Goal: Task Accomplishment & Management: Use online tool/utility

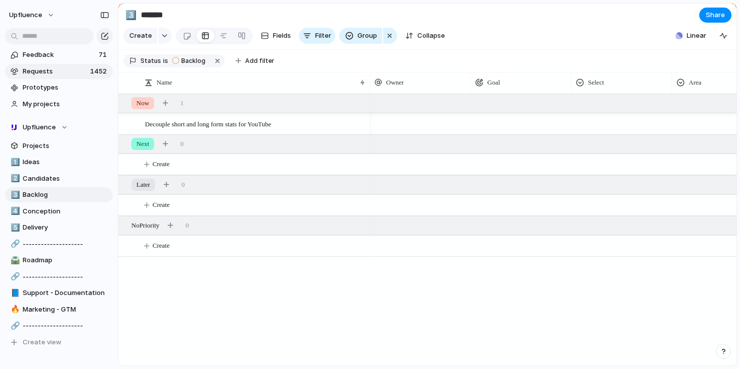
click at [72, 70] on span "Requests" at bounding box center [55, 71] width 64 height 10
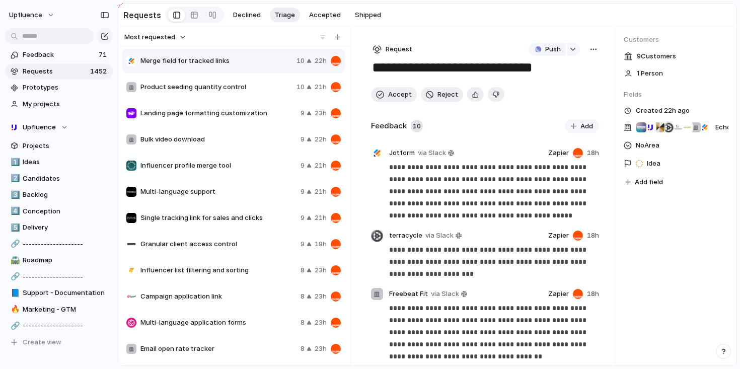
click at [241, 89] on span "Product seeding quantity control" at bounding box center [216, 87] width 152 height 10
type textarea "**********"
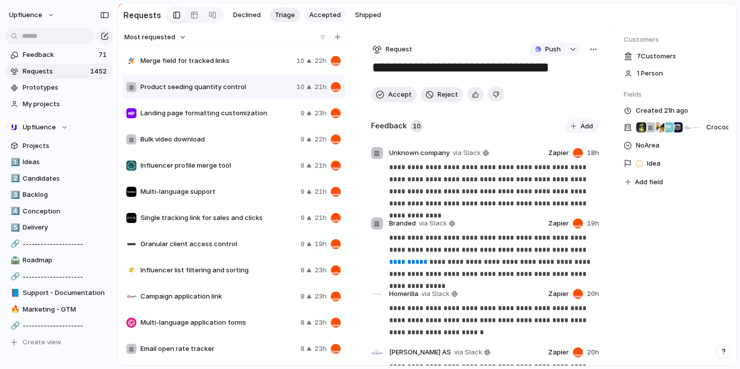
click at [331, 16] on span "Accepted" at bounding box center [325, 15] width 32 height 10
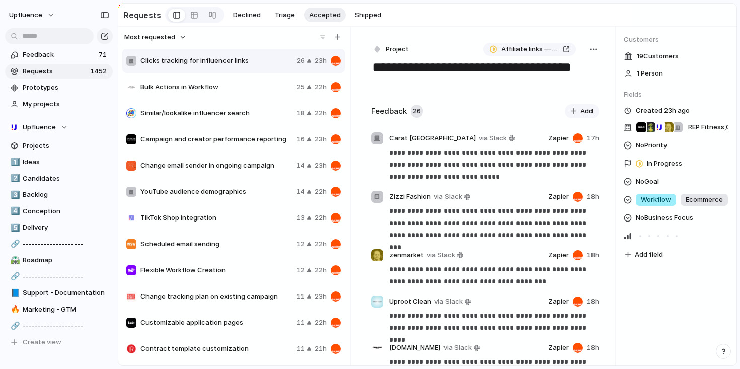
click at [235, 87] on span "Bulk Actions in Workflow" at bounding box center [216, 87] width 152 height 10
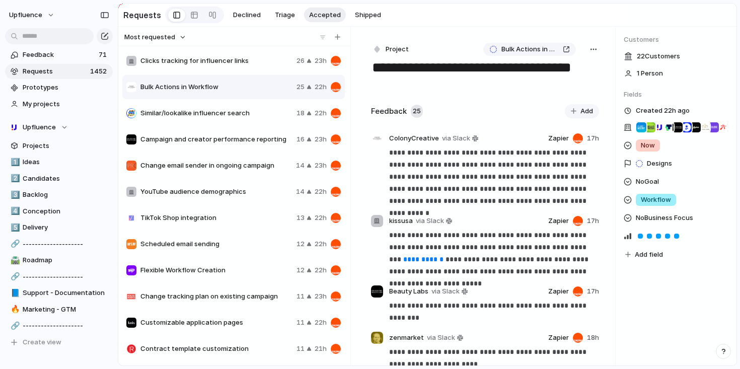
click at [234, 108] on span "Similar/lookalike influencer search" at bounding box center [216, 113] width 152 height 10
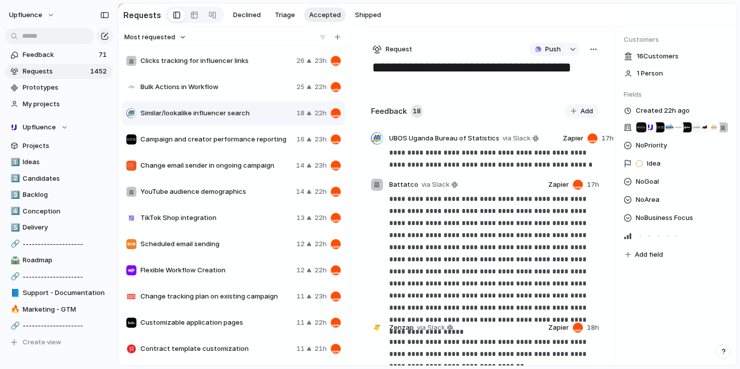
click at [234, 144] on div "Campaign and creator performance reporting" at bounding box center [209, 139] width 166 height 10
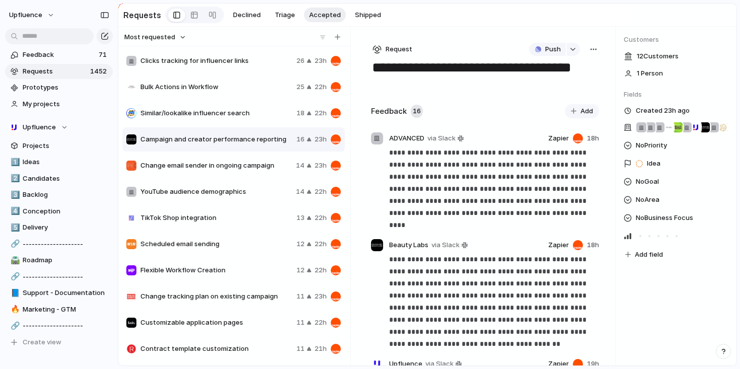
click at [233, 174] on div "Change email sender in ongoing campaign 14 23h" at bounding box center [233, 165] width 222 height 24
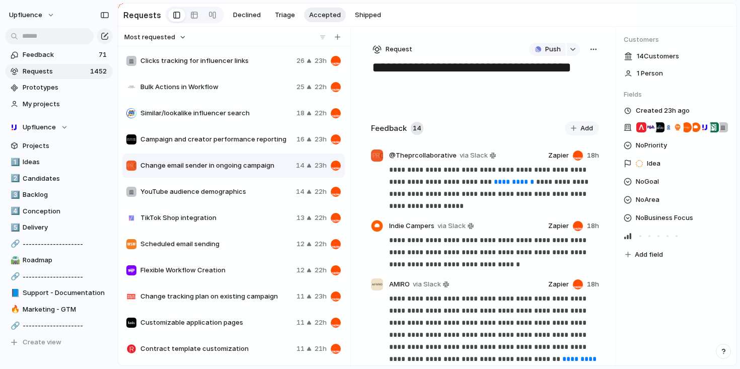
click at [232, 67] on div "Clicks tracking for influencer links 26 23h" at bounding box center [233, 61] width 222 height 24
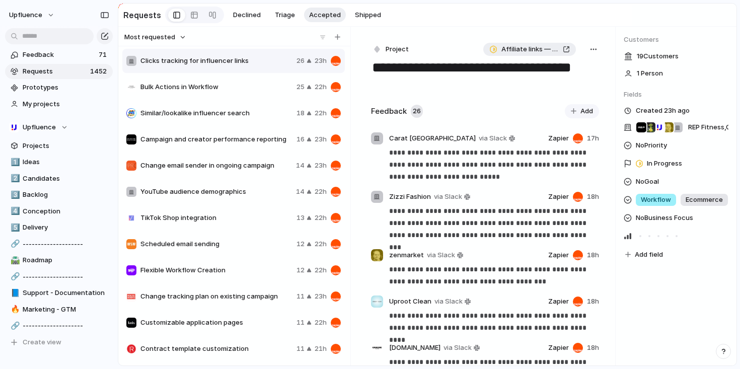
click at [566, 48] on div "Affiliate links — Shorten and track clicks" at bounding box center [529, 49] width 81 height 10
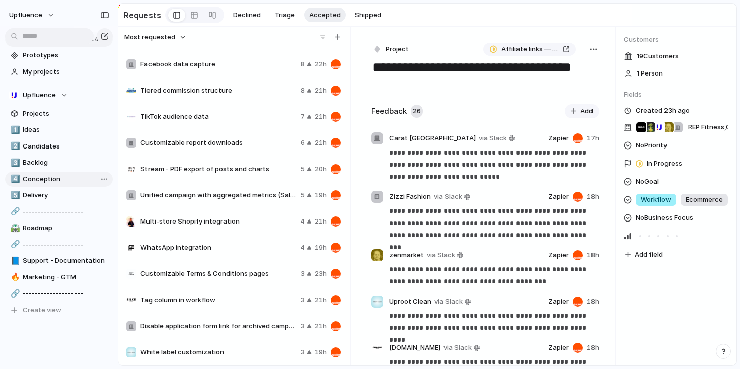
scroll to position [26, 0]
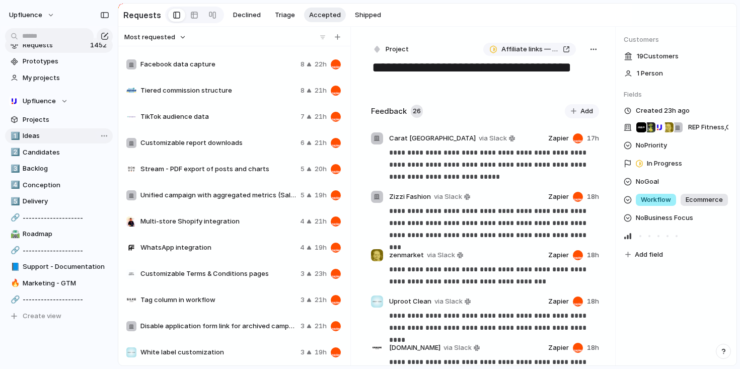
click at [53, 131] on span "Ideas" at bounding box center [66, 136] width 87 height 10
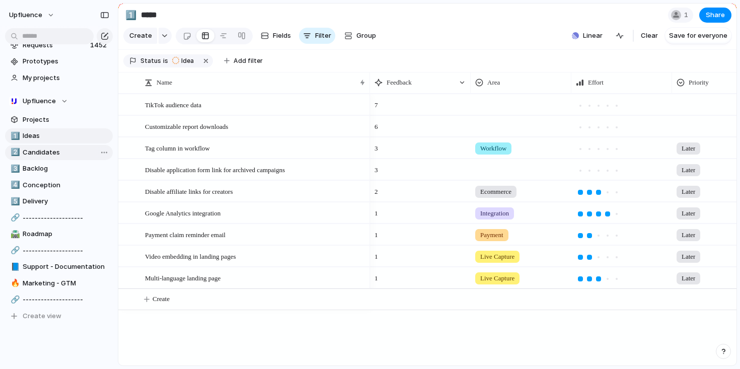
click at [53, 148] on span "Candidates" at bounding box center [66, 152] width 87 height 10
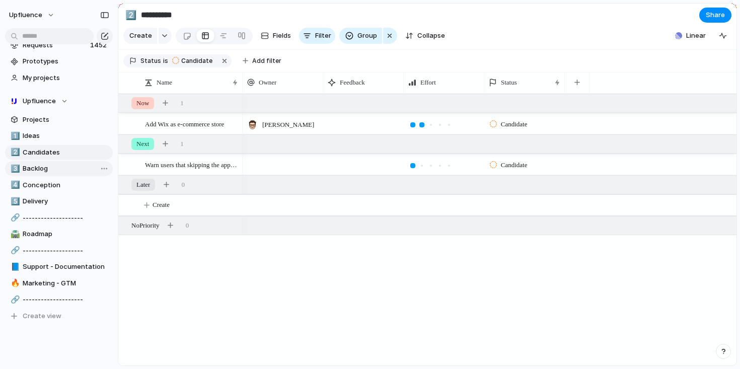
click at [50, 166] on span "Backlog" at bounding box center [66, 169] width 87 height 10
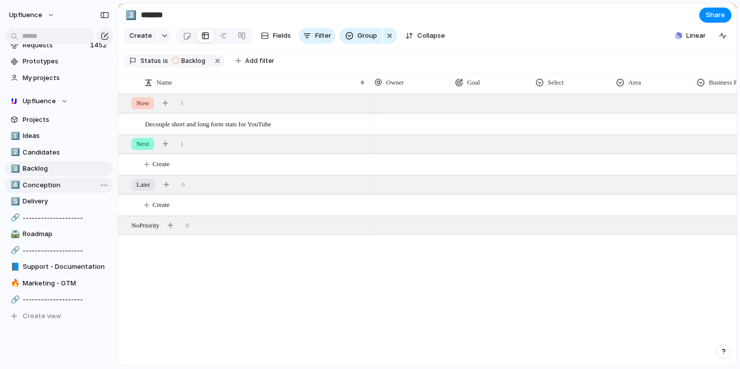
click at [51, 182] on span "Conception" at bounding box center [66, 185] width 87 height 10
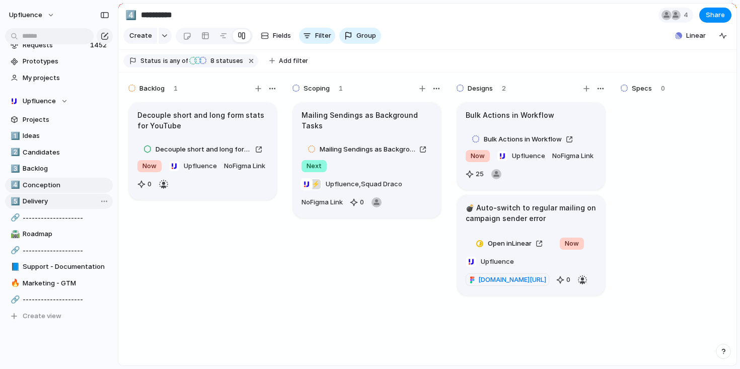
click at [50, 199] on span "Delivery" at bounding box center [66, 201] width 87 height 10
click at [46, 140] on span "Ideas" at bounding box center [66, 136] width 87 height 10
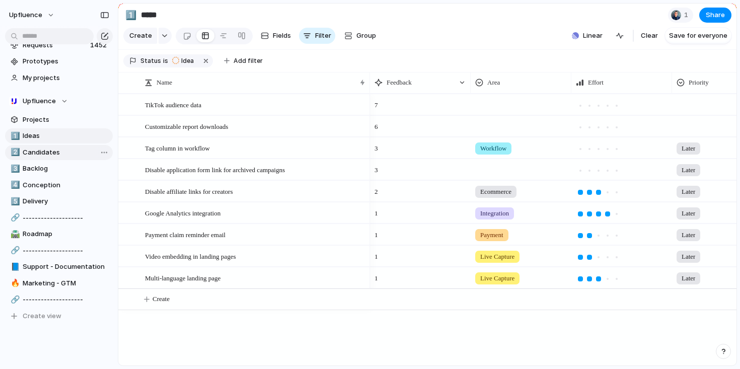
click at [60, 151] on span "Candidates" at bounding box center [66, 152] width 87 height 10
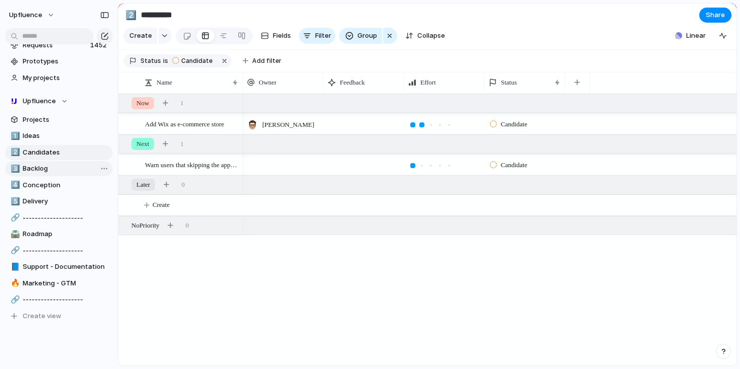
click at [47, 170] on span "Backlog" at bounding box center [66, 169] width 87 height 10
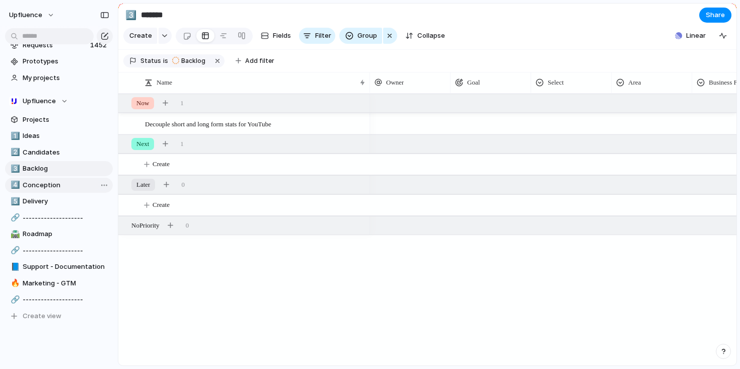
click at [46, 185] on span "Conception" at bounding box center [66, 185] width 87 height 10
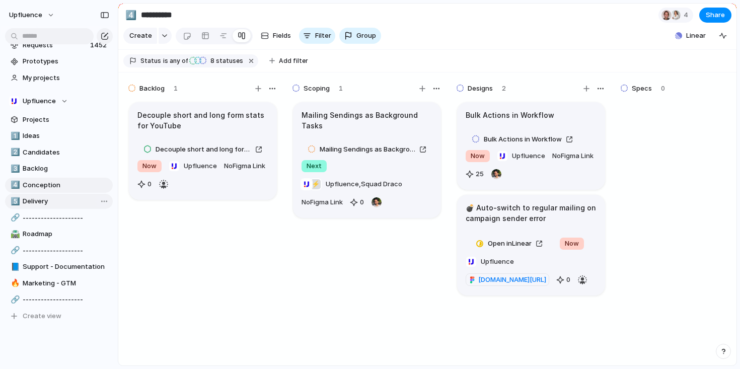
click at [45, 195] on link "5️⃣ Delivery" at bounding box center [59, 201] width 108 height 15
click at [49, 133] on span "Ideas" at bounding box center [66, 136] width 87 height 10
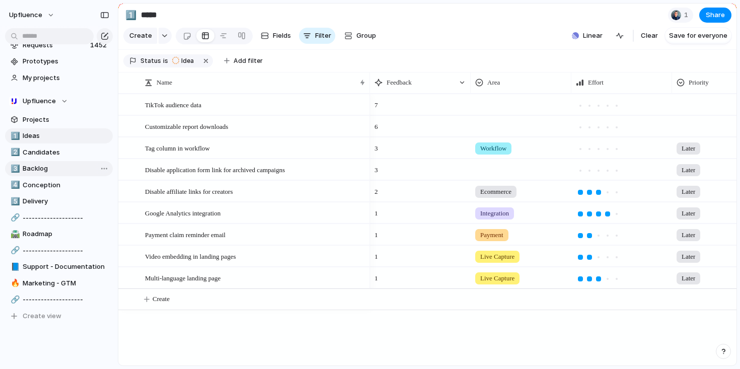
click at [48, 164] on span "Backlog" at bounding box center [66, 169] width 87 height 10
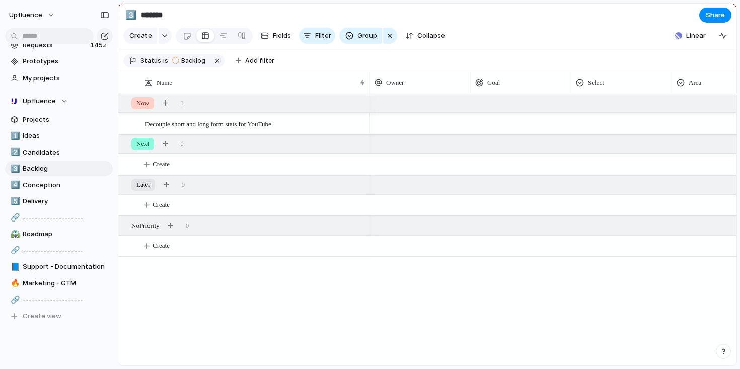
click at [46, 193] on div "1️⃣ Ideas 2️⃣ Candidates 3️⃣ Backlog 4️⃣ Conception 5️⃣ Delivery 🔗 ------------…" at bounding box center [59, 225] width 108 height 195
click at [46, 232] on span "Roadmap" at bounding box center [66, 234] width 87 height 10
type input "*******"
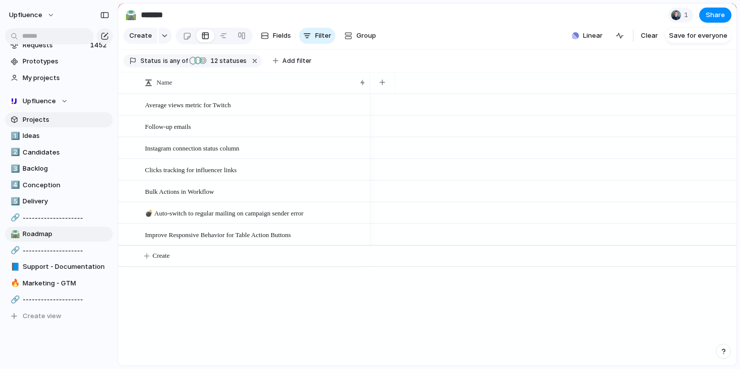
click at [47, 124] on span "Projects" at bounding box center [66, 120] width 87 height 10
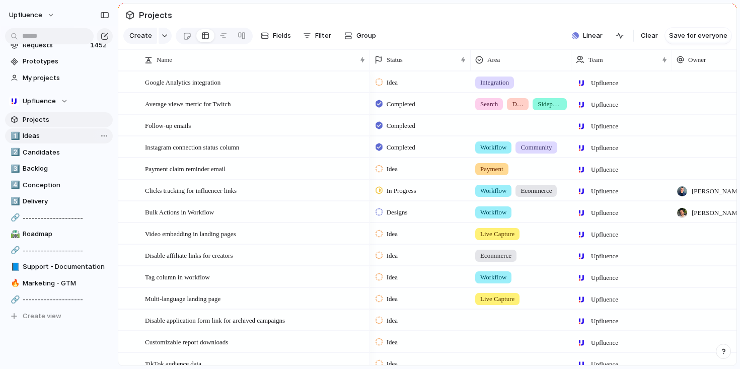
click at [47, 137] on span "Ideas" at bounding box center [66, 136] width 87 height 10
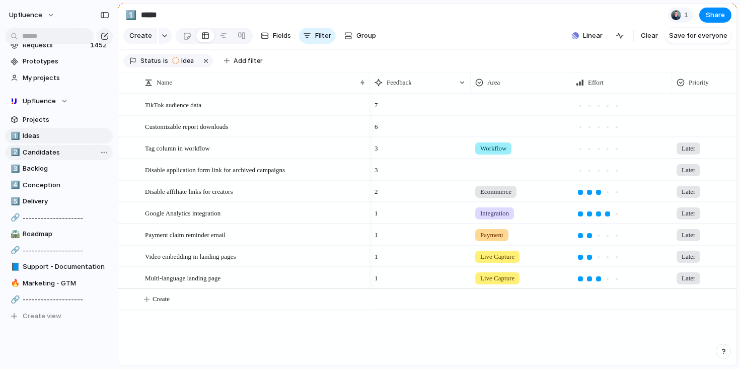
click at [57, 153] on span "Candidates" at bounding box center [66, 152] width 87 height 10
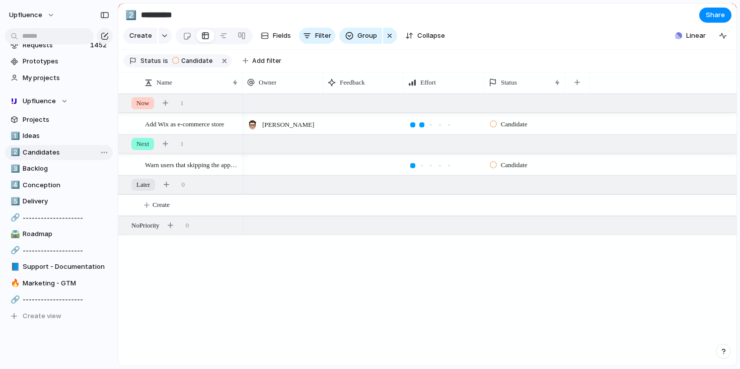
type input "**********"
click at [237, 36] on div at bounding box center [241, 36] width 8 height 16
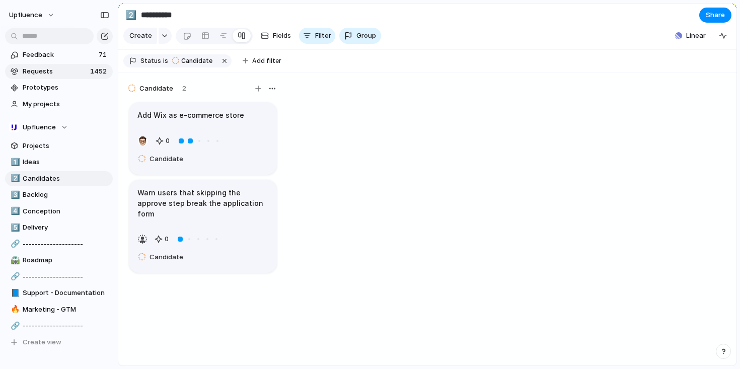
click at [55, 73] on span "Requests" at bounding box center [55, 71] width 64 height 10
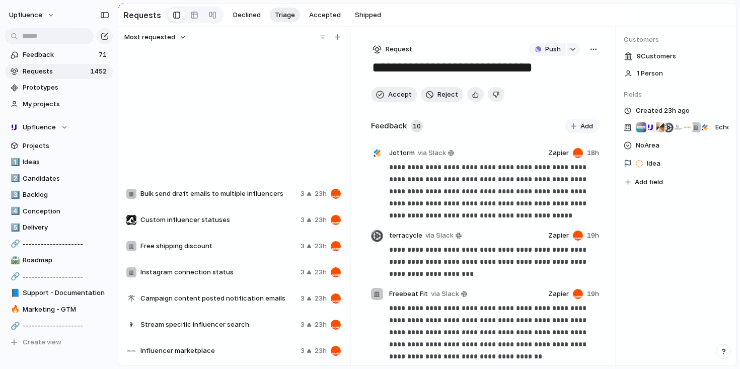
scroll to position [3841, 0]
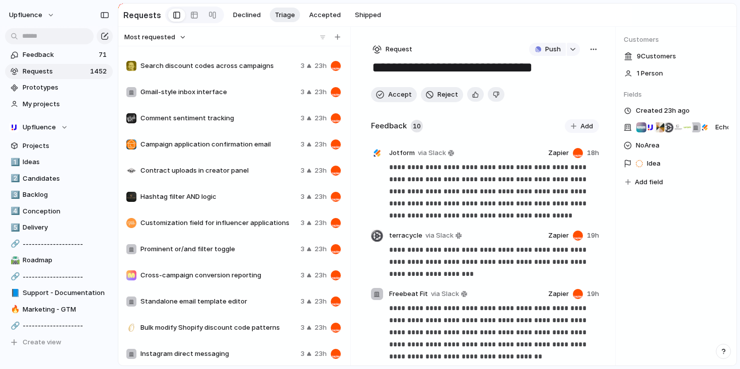
click at [217, 209] on div "Free shipping discount 3 23h Instagram connection status 3 23h Campaign content…" at bounding box center [234, 205] width 224 height 315
click at [217, 191] on div "Hashtag filter AND logic 3 23h" at bounding box center [233, 197] width 222 height 24
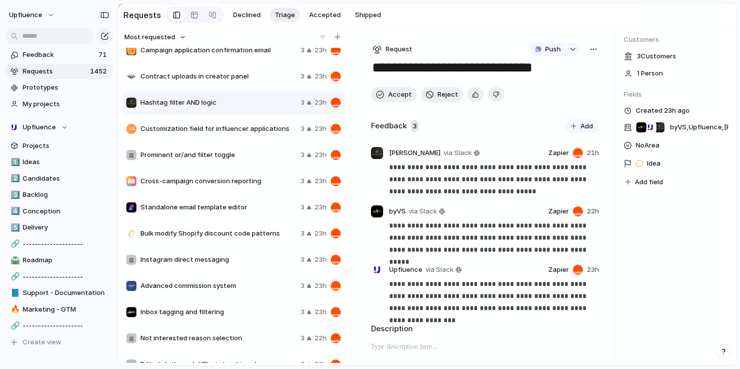
click at [244, 215] on div "Influencer marketplace 3 23h TikTok Audience Filters 3 23h Search discount code…" at bounding box center [234, 205] width 224 height 315
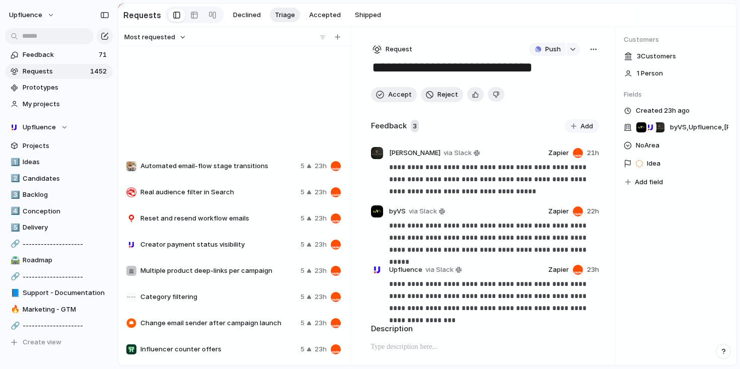
scroll to position [344, 0]
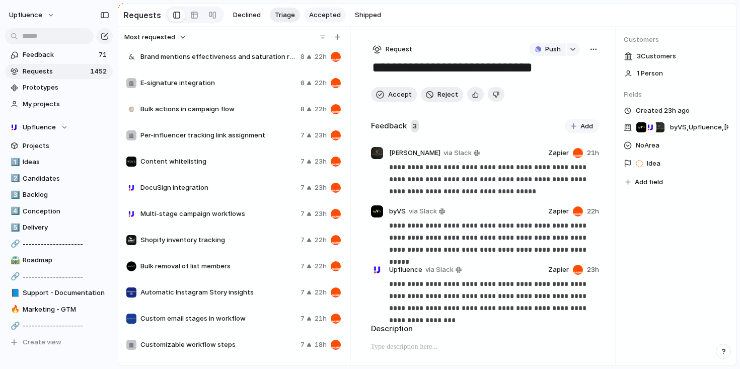
click at [324, 12] on span "Accepted" at bounding box center [325, 15] width 32 height 10
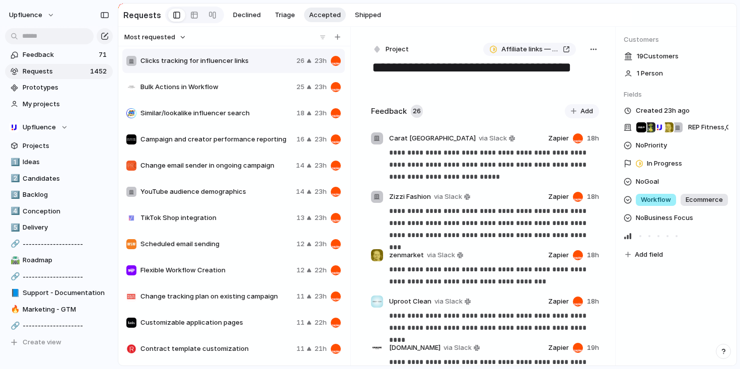
click at [250, 95] on div "Bulk Actions in Workflow 25 23h" at bounding box center [233, 87] width 222 height 24
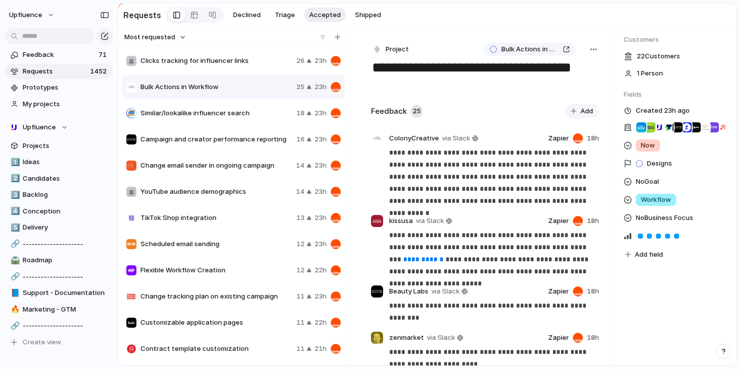
click at [250, 71] on div "Clicks tracking for influencer links 26 23h" at bounding box center [233, 61] width 222 height 24
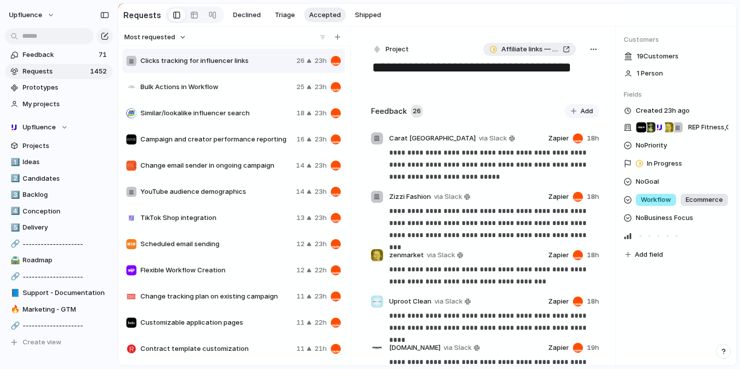
click at [567, 48] on div "Affiliate links — Shorten and track clicks" at bounding box center [529, 49] width 81 height 10
click at [246, 79] on div "Bulk Actions in Workflow 25 23h" at bounding box center [233, 87] width 222 height 24
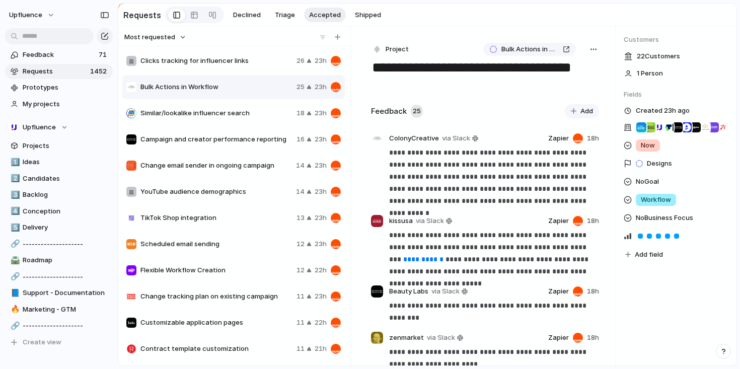
click at [241, 103] on div "Similar/lookalike influencer search 18 23h" at bounding box center [233, 113] width 222 height 24
